Goal: Transaction & Acquisition: Subscribe to service/newsletter

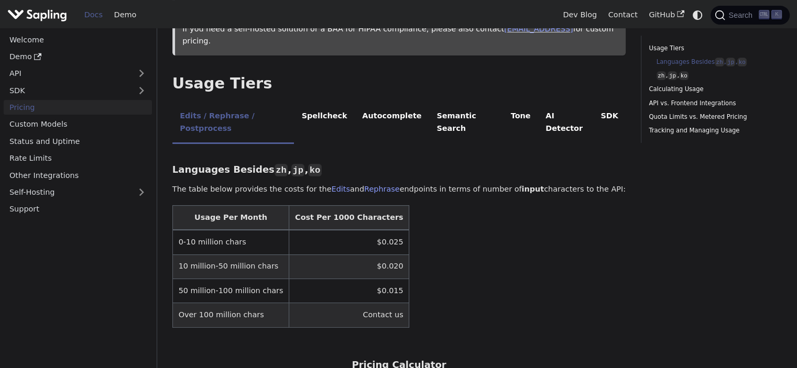
scroll to position [291, 0]
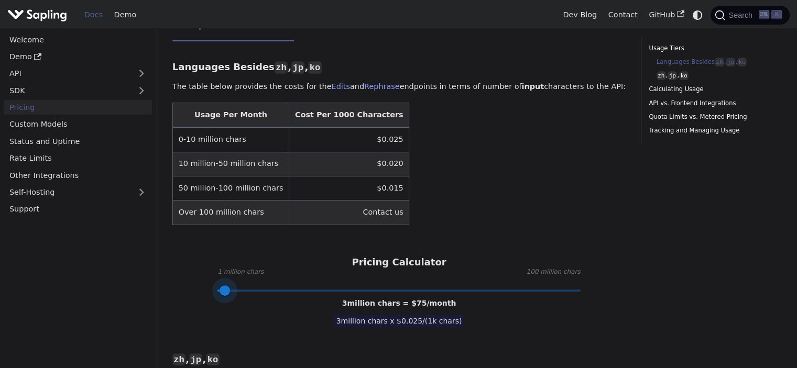
type input "1"
drag, startPoint x: 326, startPoint y: 253, endPoint x: 207, endPoint y: 252, distance: 118.4
click at [219, 285] on span at bounding box center [224, 290] width 10 height 10
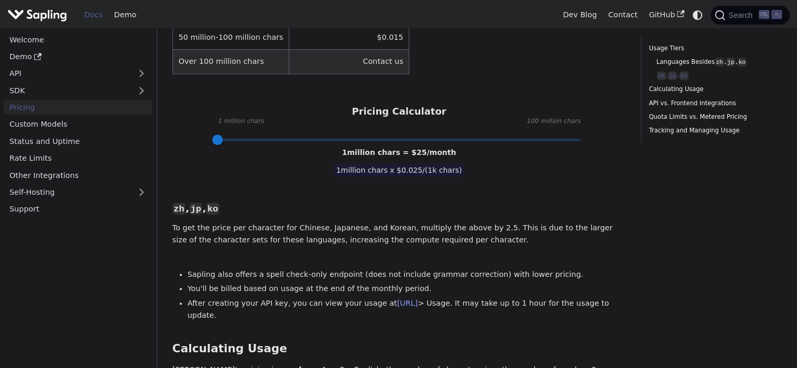
scroll to position [494, 0]
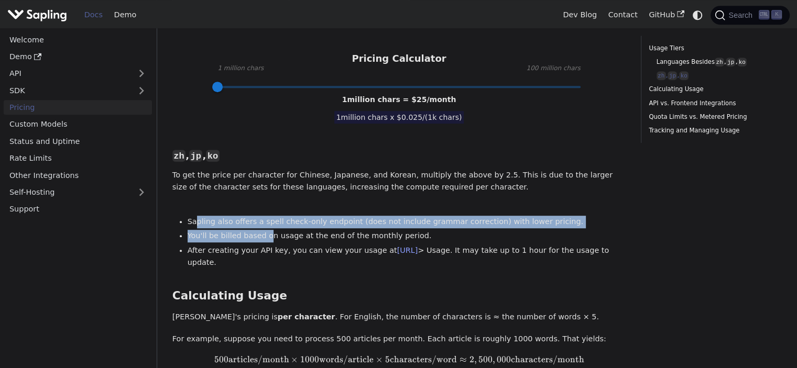
drag, startPoint x: 197, startPoint y: 188, endPoint x: 266, endPoint y: 201, distance: 70.3
click at [266, 216] on ul "Sapling also offers a spell check-only endpoint (does not include grammar corre…" at bounding box center [398, 242] width 453 height 53
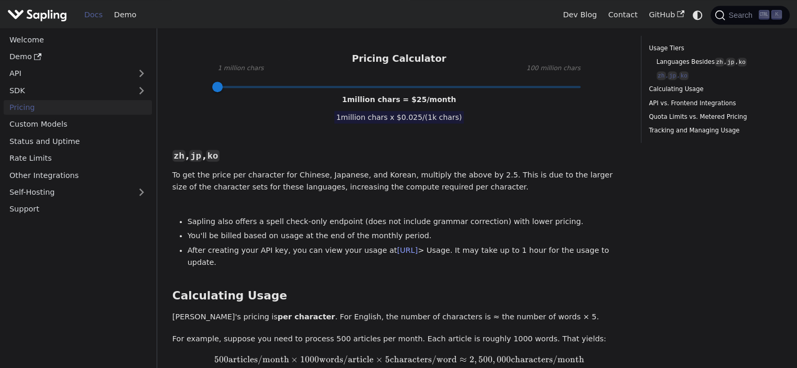
click at [285, 233] on div "Languages Besides zh , jp , ko ​ The table below provides the costs for the Edi…" at bounding box center [398, 292] width 453 height 895
drag, startPoint x: 209, startPoint y: 215, endPoint x: 289, endPoint y: 218, distance: 80.2
click at [289, 245] on li "After creating your API key, you can view your usage at [URL] > Usage. It may t…" at bounding box center [407, 257] width 438 height 25
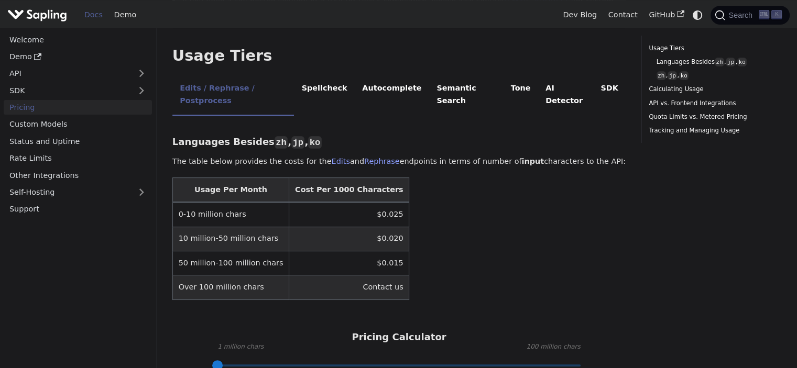
scroll to position [0, 0]
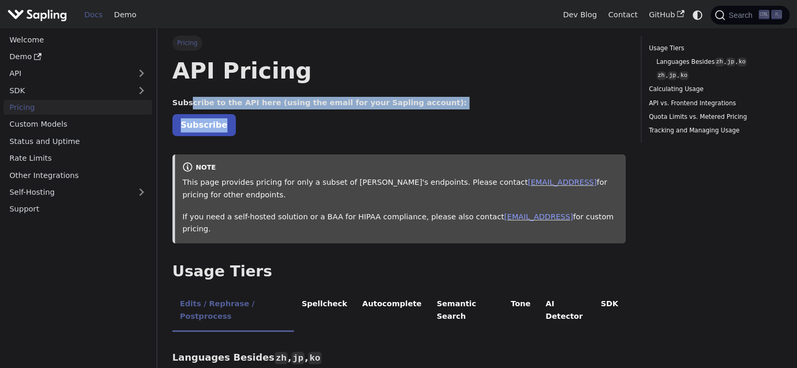
drag, startPoint x: 188, startPoint y: 104, endPoint x: 402, endPoint y: 119, distance: 214.7
click at [402, 119] on p "Subscribe" at bounding box center [398, 125] width 453 height 14
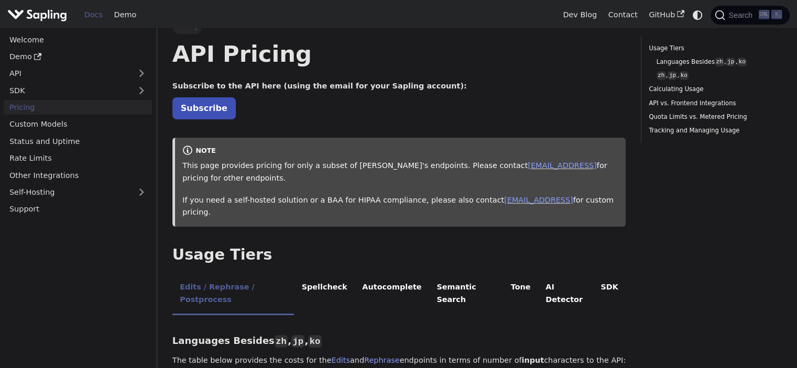
scroll to position [18, 0]
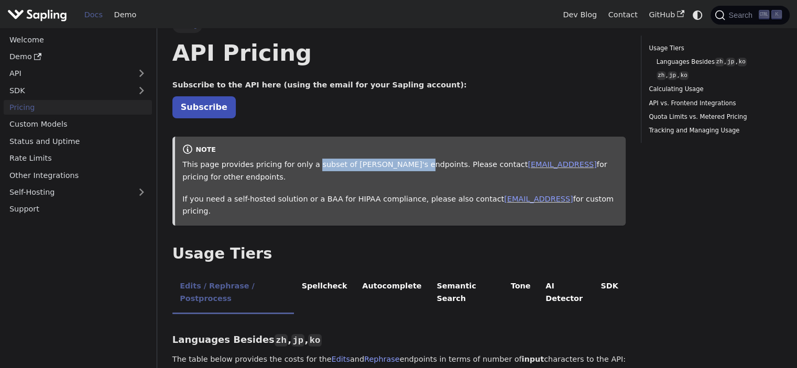
drag, startPoint x: 306, startPoint y: 159, endPoint x: 411, endPoint y: 167, distance: 104.5
click at [411, 167] on p "This page provides pricing for only a subset of [PERSON_NAME]'s endpoints. Plea…" at bounding box center [400, 171] width 436 height 25
